Goal: Transaction & Acquisition: Purchase product/service

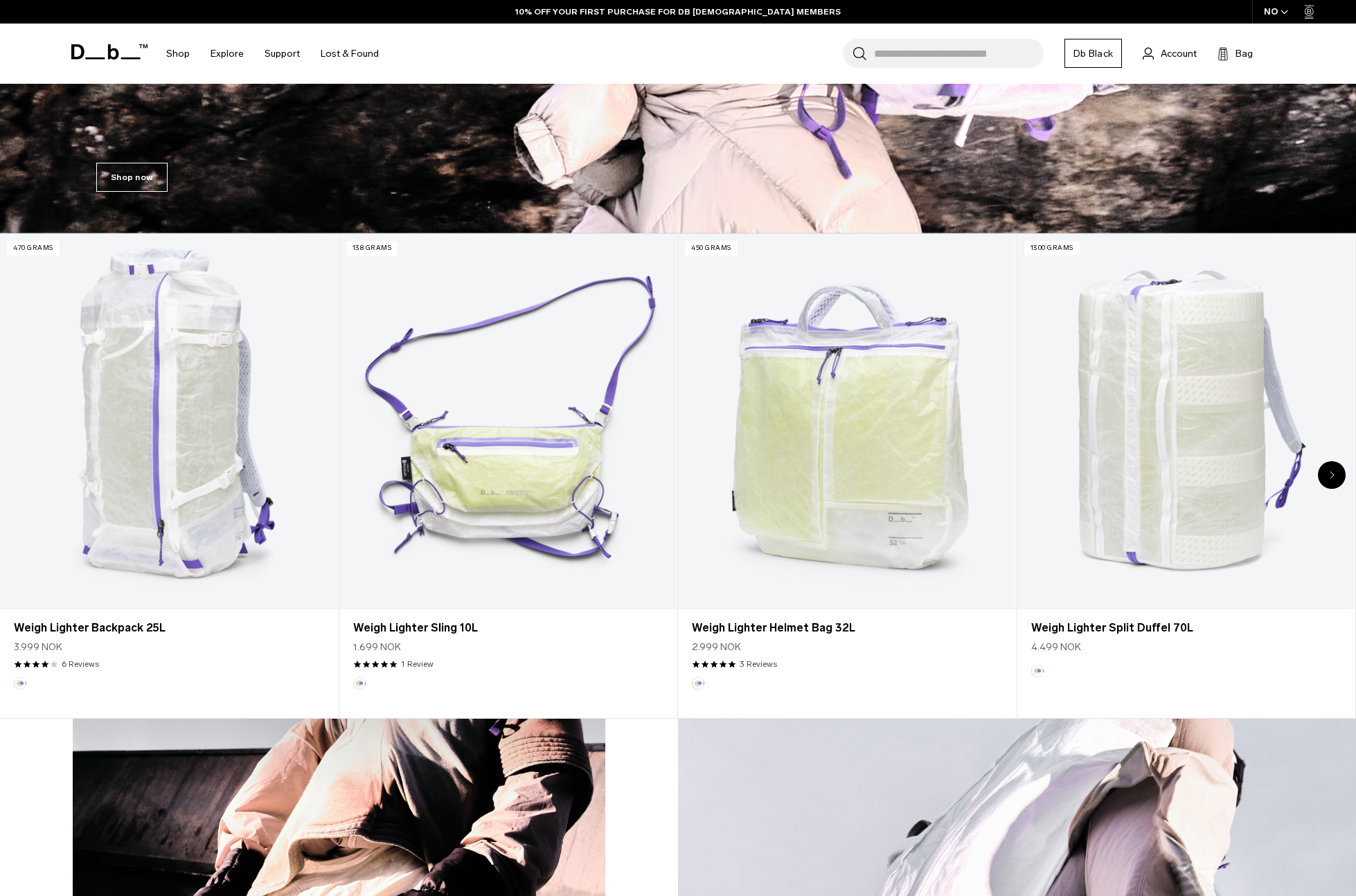
scroll to position [601, 0]
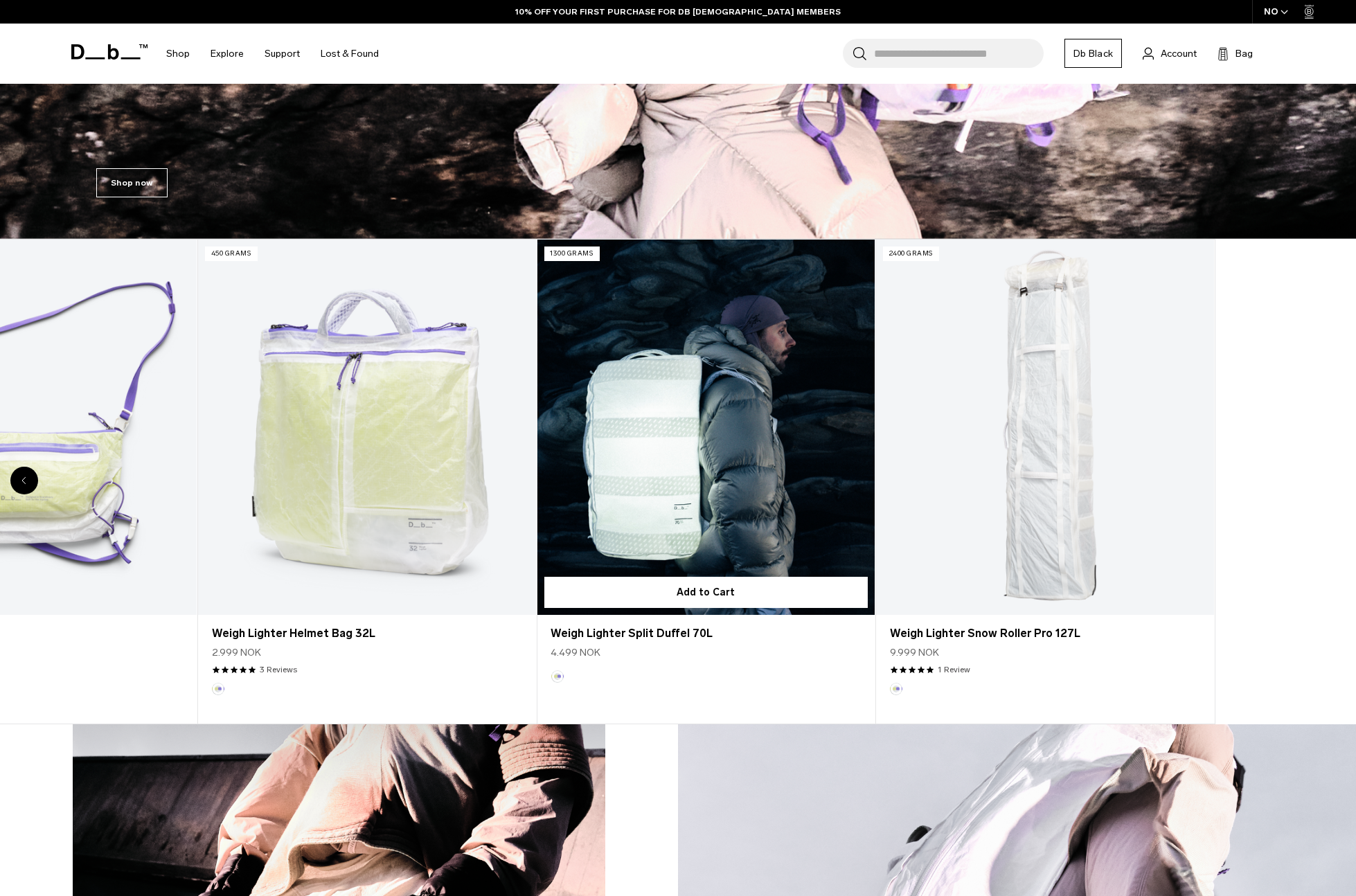
click at [434, 573] on div "470 grams Add to Cart Weigh Lighter Backpack 25L 3.999 NOK 4.0 star rating 6 Re…" at bounding box center [198, 482] width 1356 height 486
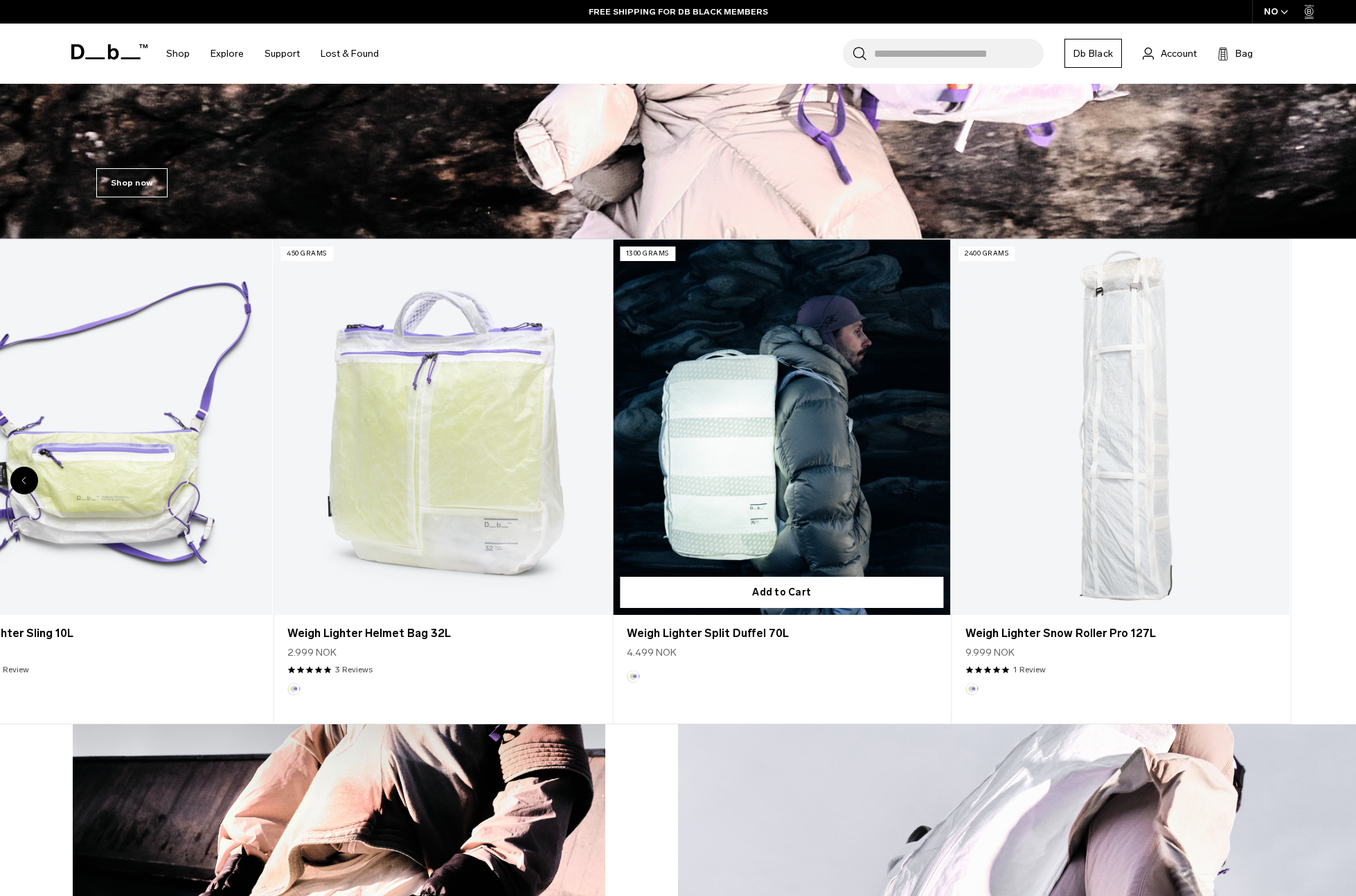
click at [493, 489] on div "470 grams Add to Cart Weigh Lighter Backpack 25L 3.999 NOK 4.0 star rating 6 Re…" at bounding box center [273, 482] width 1356 height 486
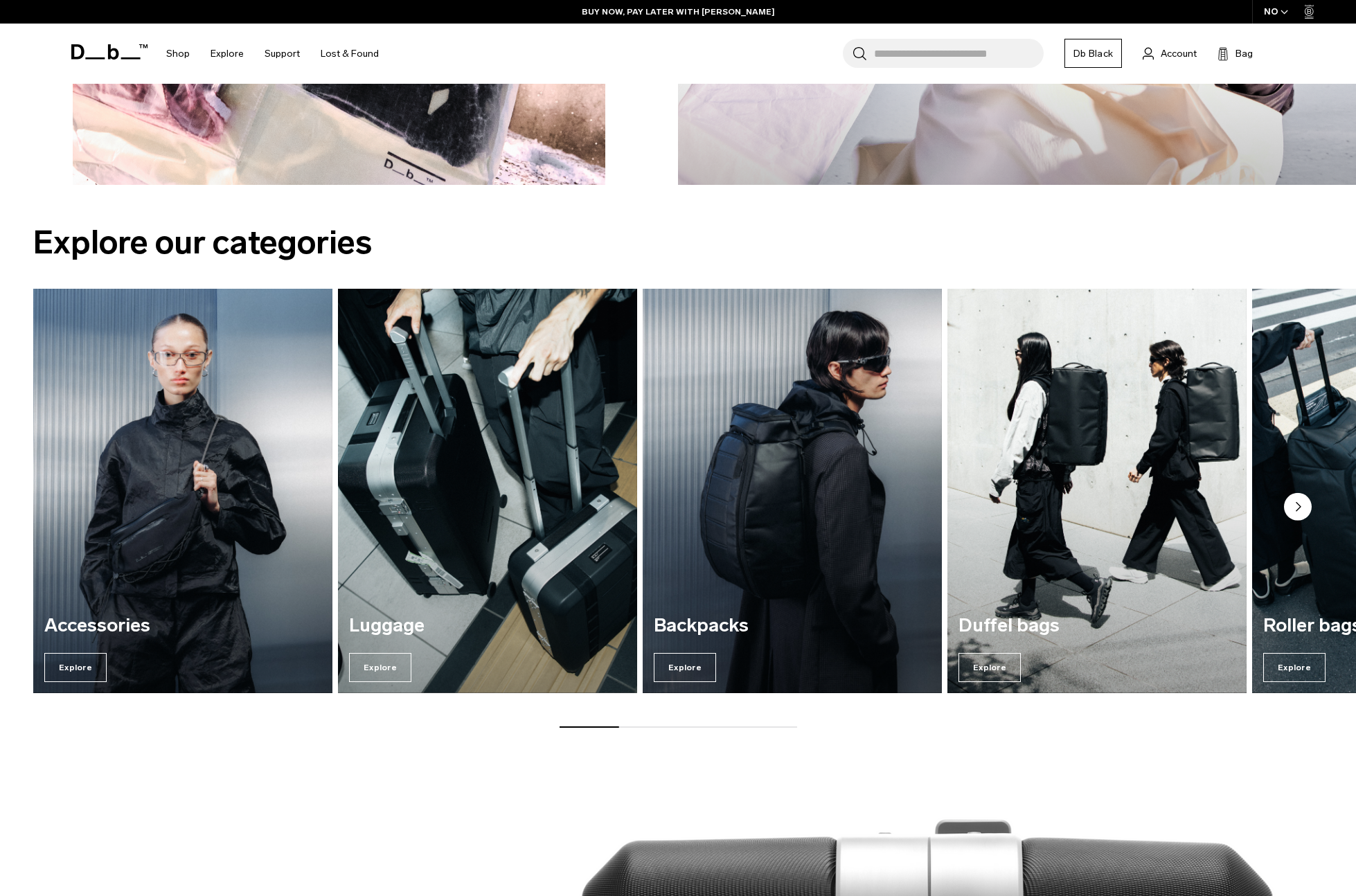
scroll to position [1652, 0]
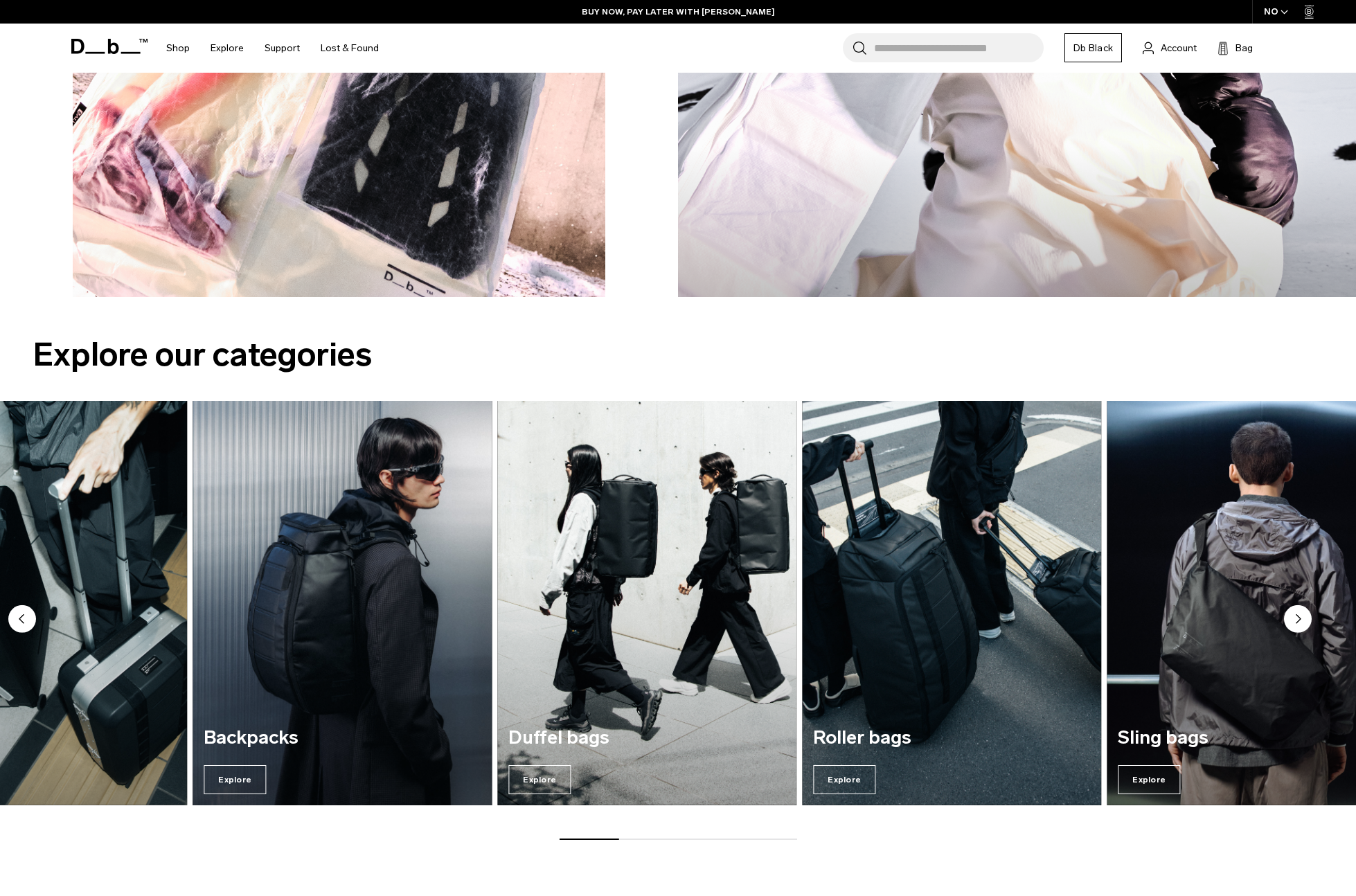
click at [188, 498] on img "3 / 7" at bounding box center [342, 604] width 308 height 416
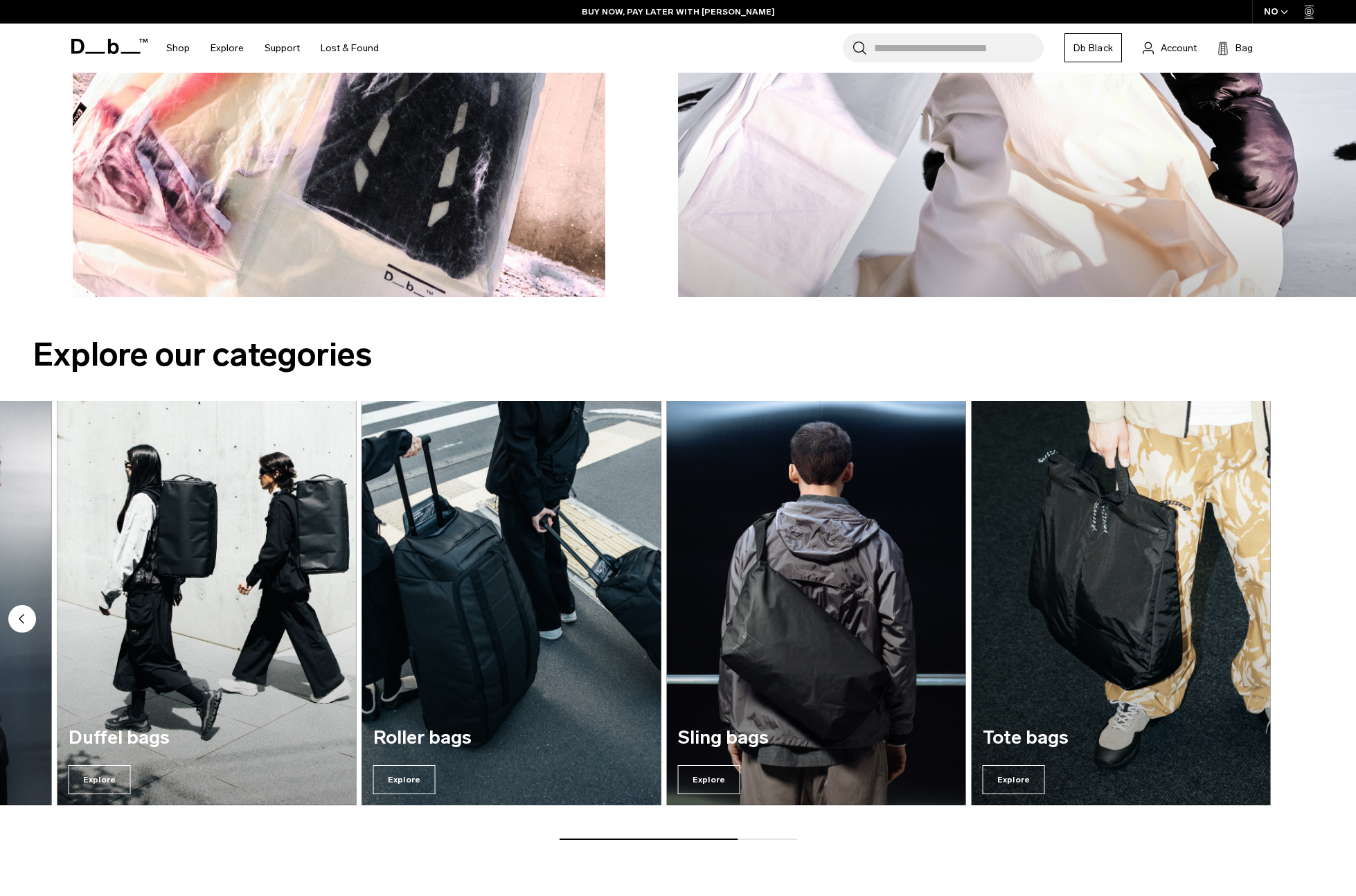
click at [454, 485] on img "5 / 7" at bounding box center [511, 604] width 308 height 416
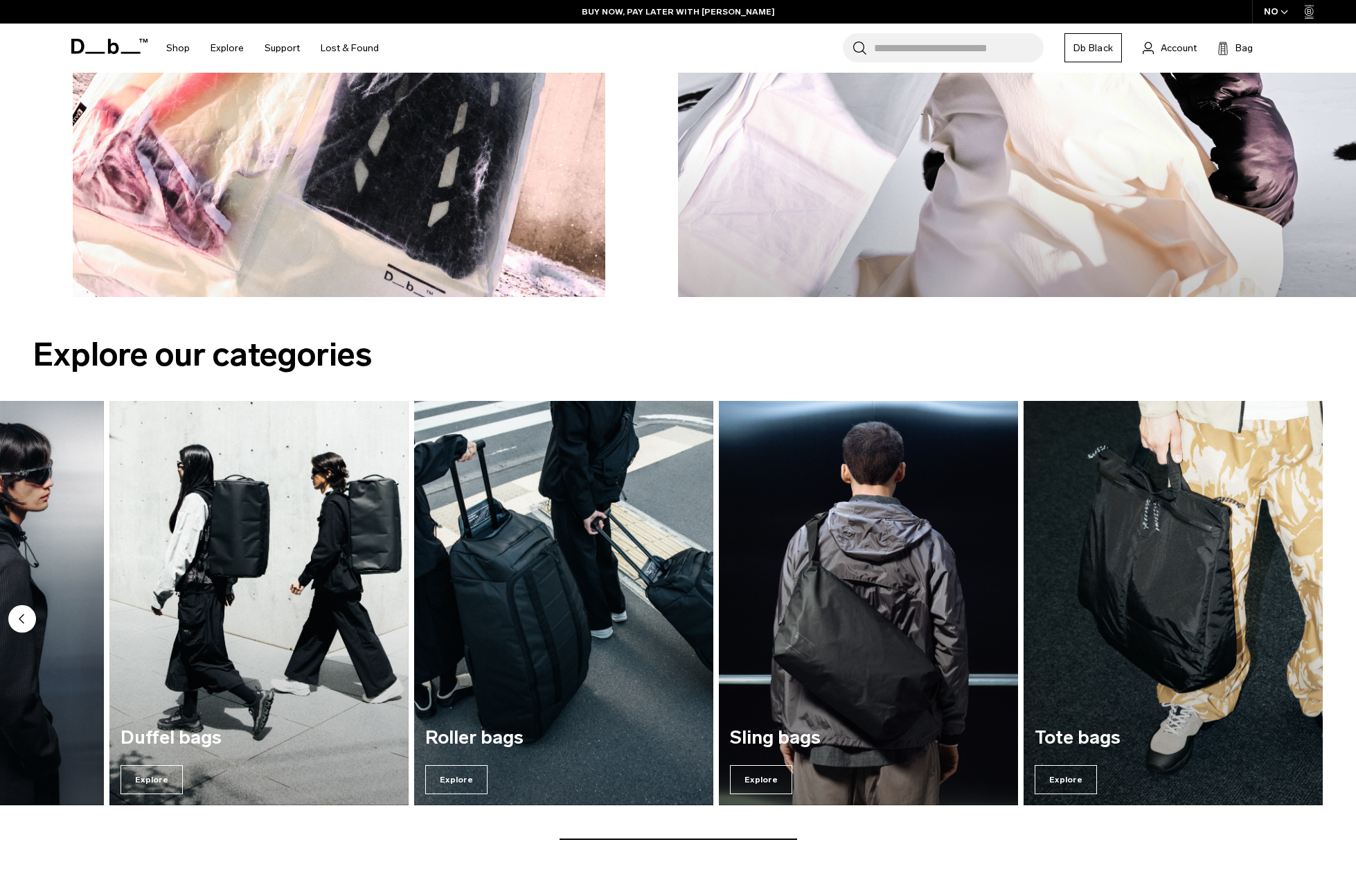
click at [1149, 499] on img "7 / 7" at bounding box center [1174, 604] width 308 height 416
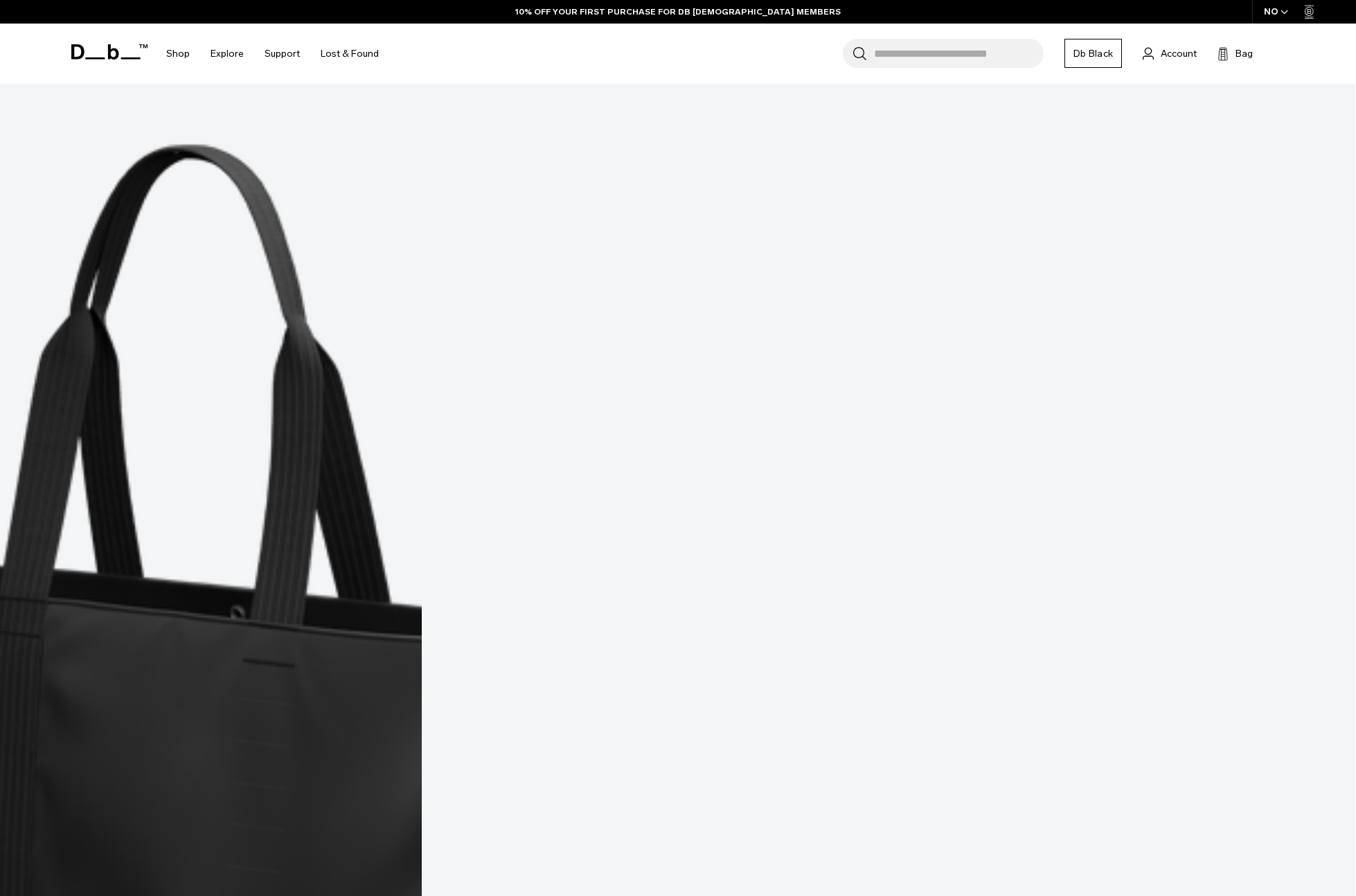
scroll to position [2145, 0]
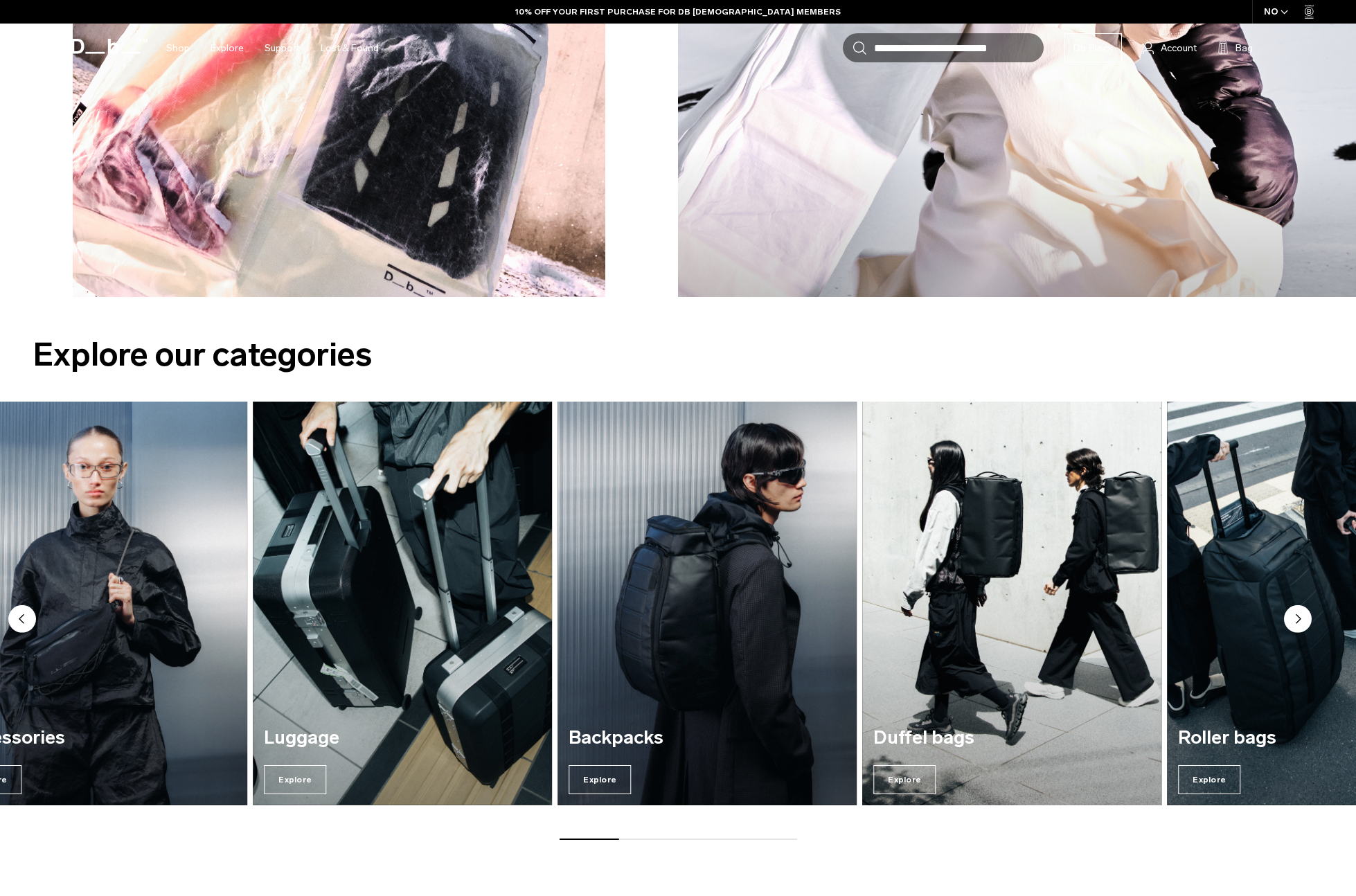
click at [858, 614] on img "4 / 7" at bounding box center [1012, 604] width 308 height 416
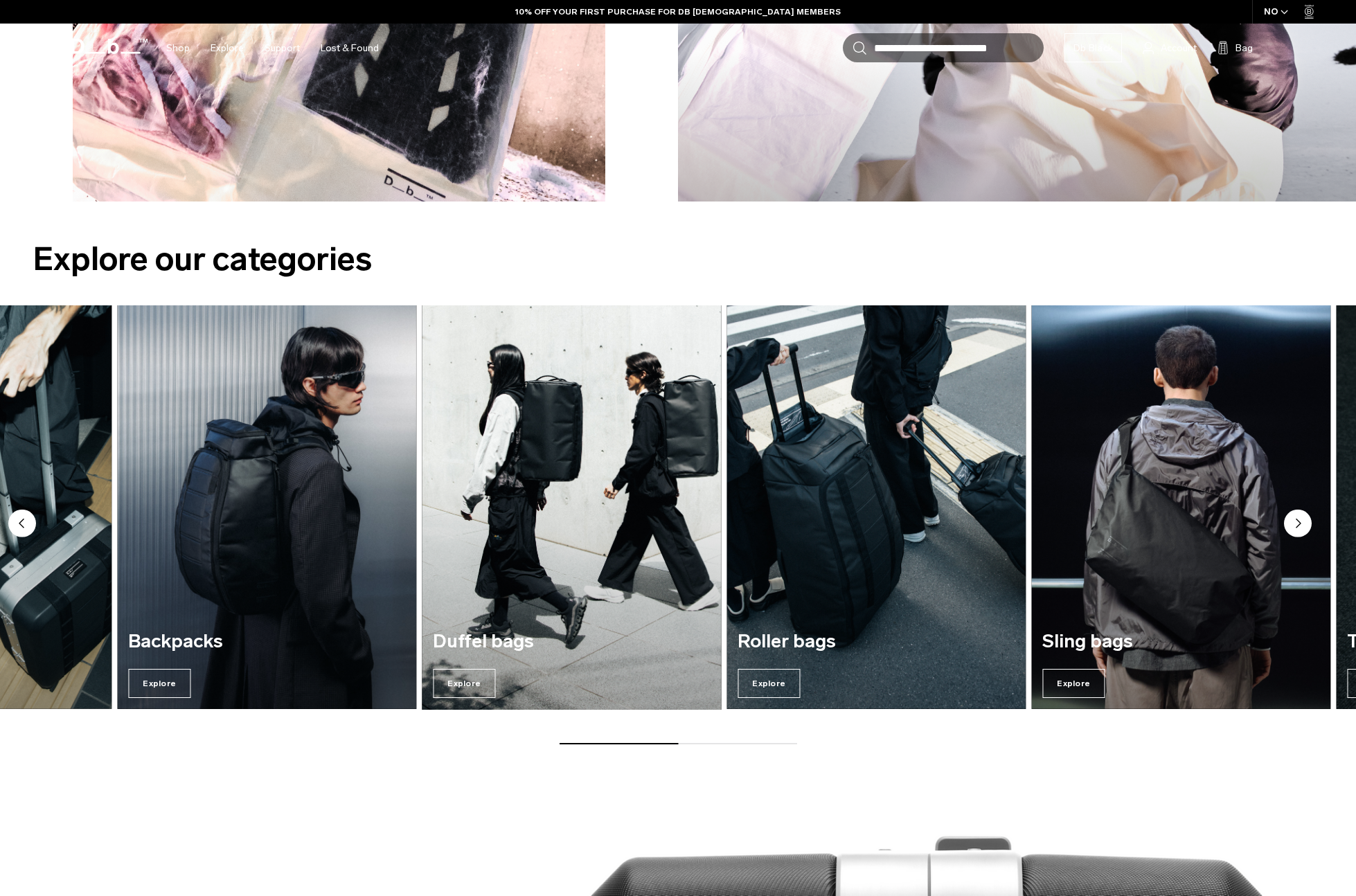
scroll to position [1652, 0]
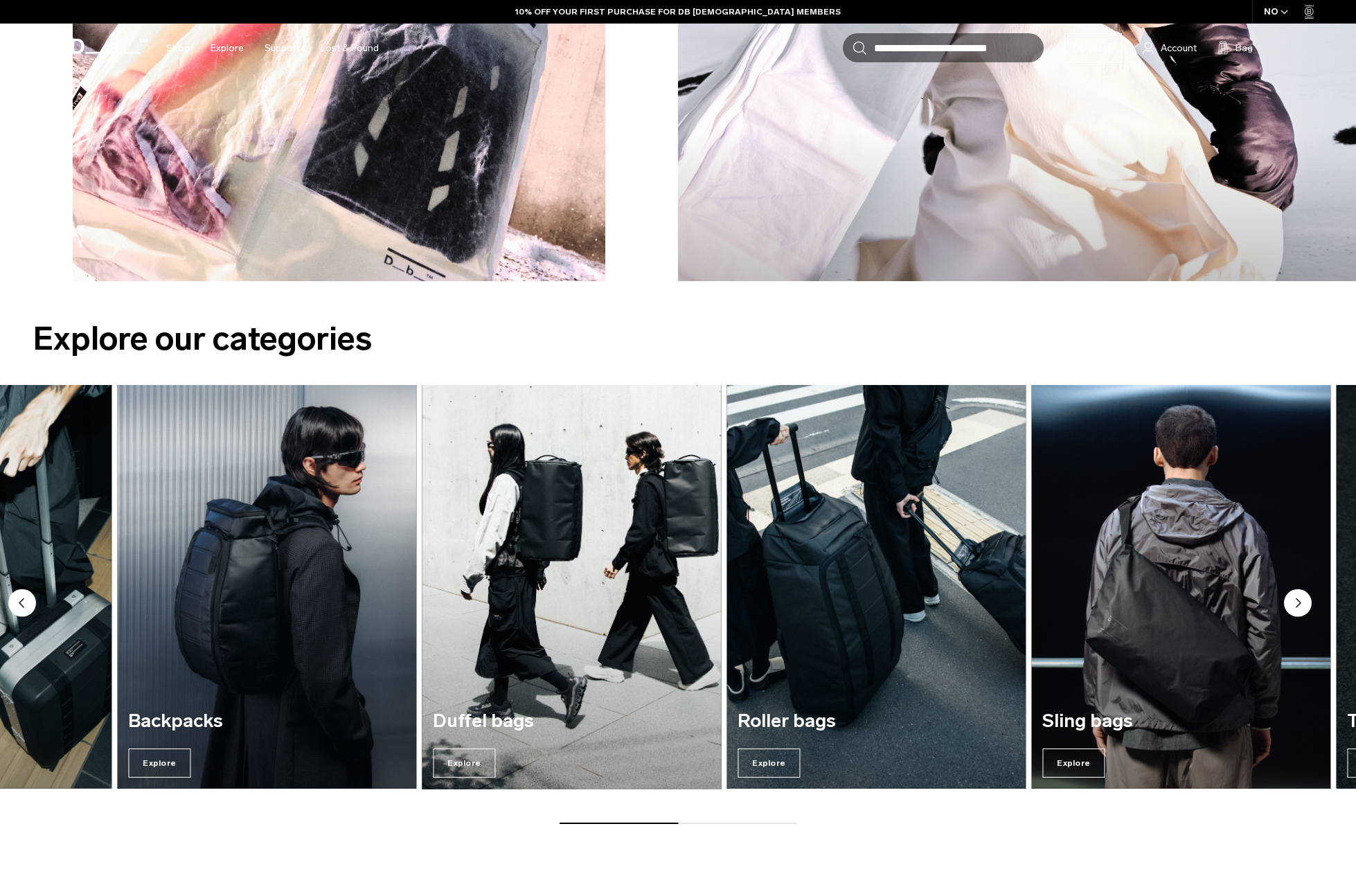
click at [418, 639] on img "4 / 7" at bounding box center [572, 588] width 308 height 416
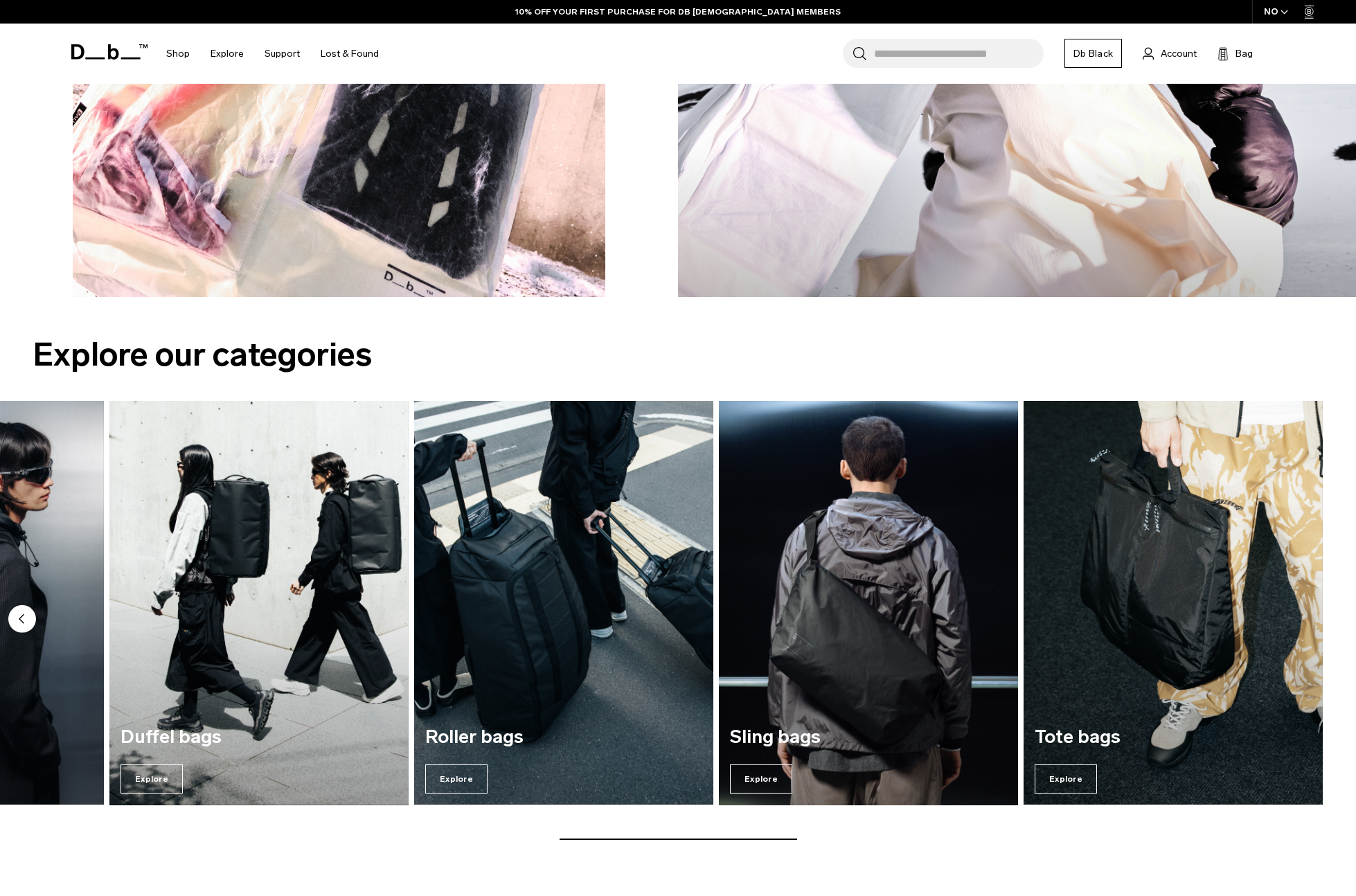
click at [838, 619] on img "6 / 7" at bounding box center [869, 604] width 308 height 416
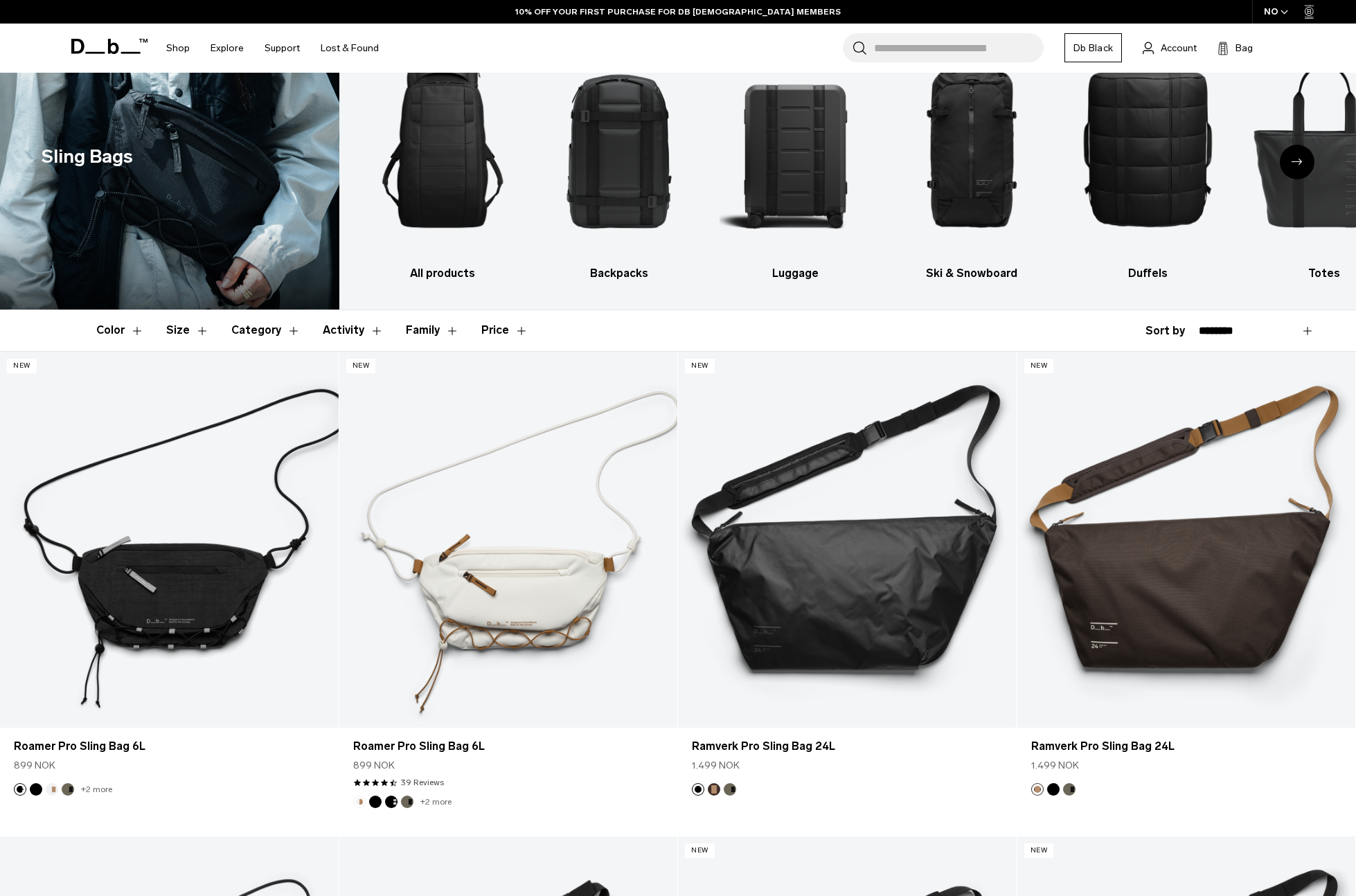
scroll to position [60, 0]
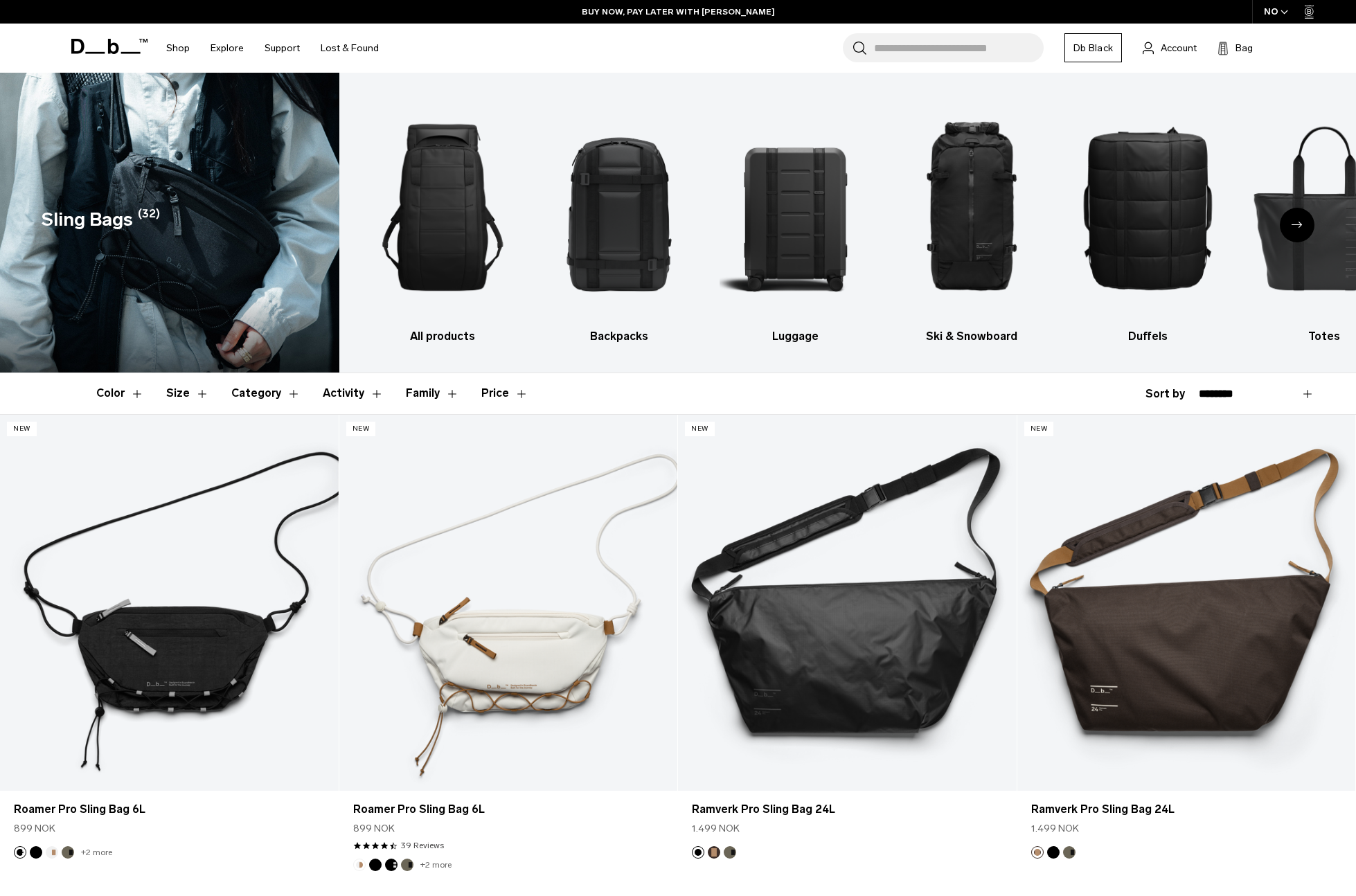
click at [105, 48] on icon at bounding box center [109, 46] width 76 height 15
